Goal: Find contact information: Find contact information

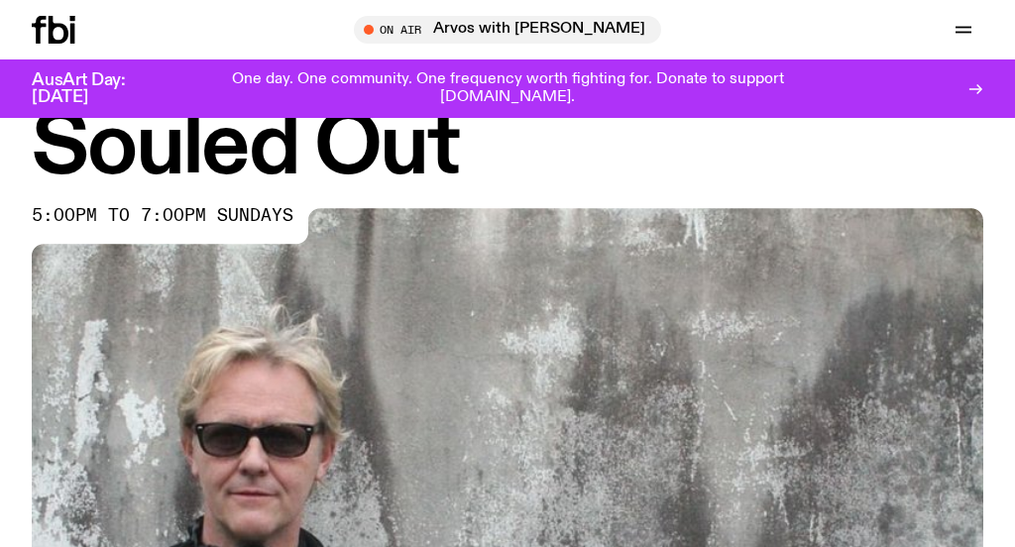
scroll to position [78, 0]
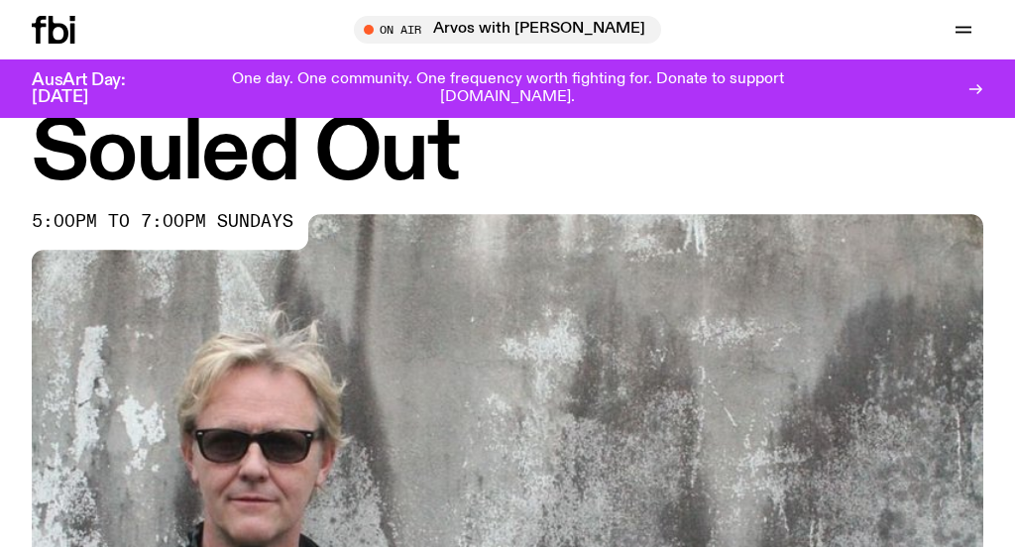
scroll to position [68, 0]
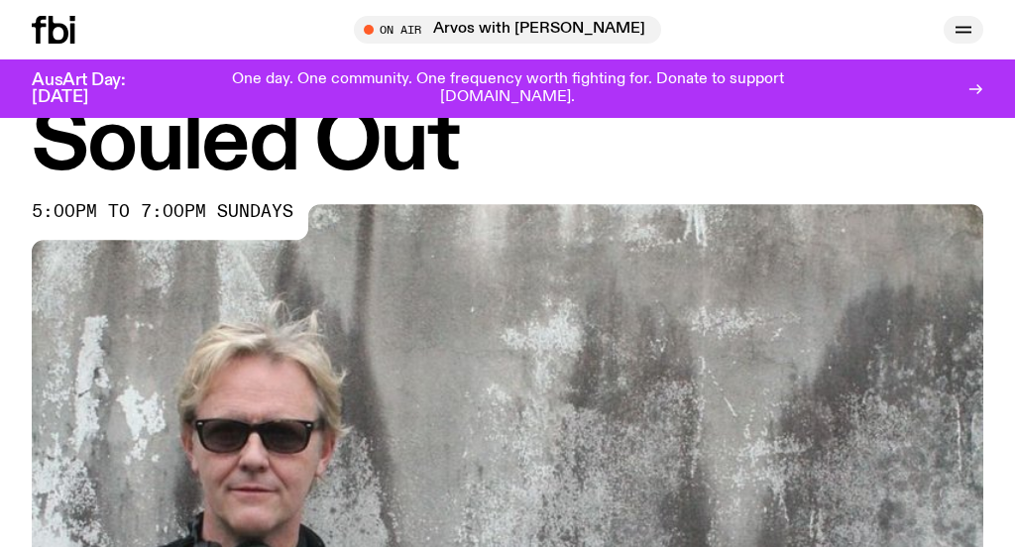
click at [963, 33] on icon "button" at bounding box center [963, 33] width 16 height 0
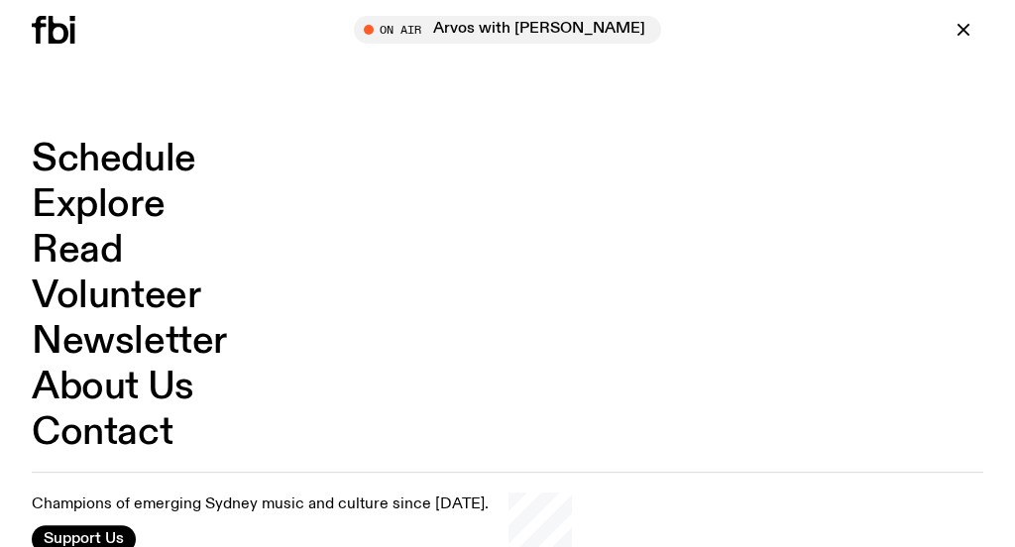
click at [154, 430] on link "Contact" at bounding box center [102, 433] width 141 height 38
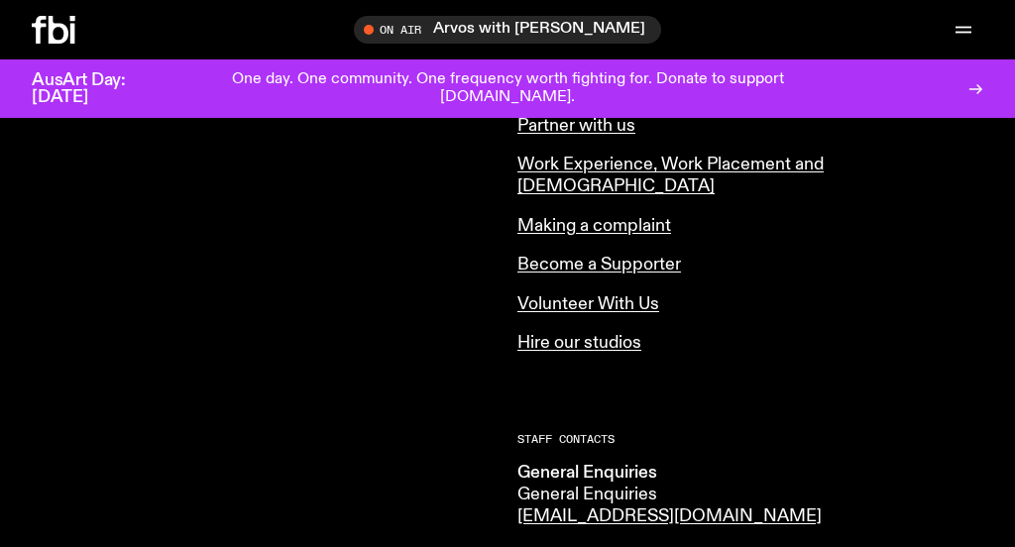
scroll to position [1041, 0]
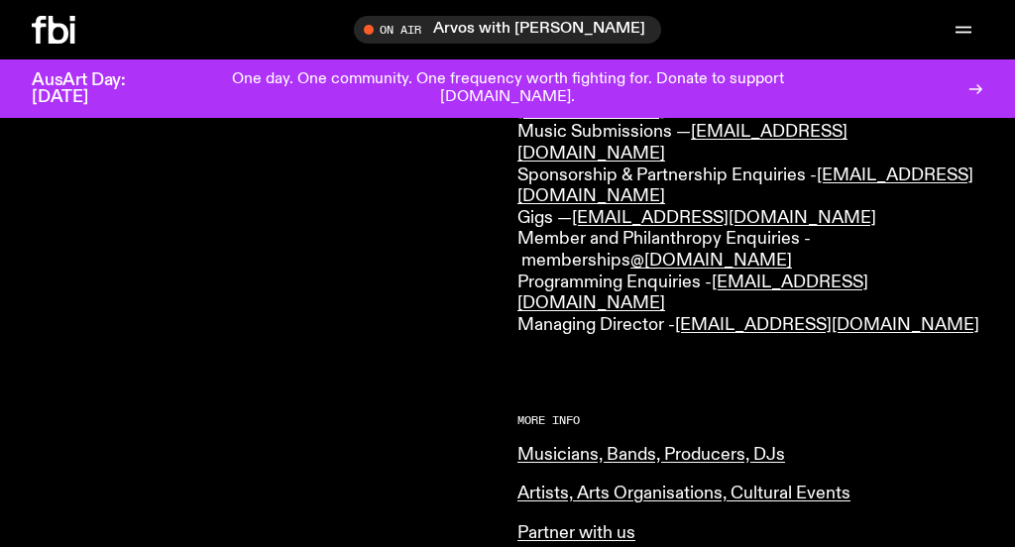
scroll to position [630, 0]
